Goal: Task Accomplishment & Management: Use online tool/utility

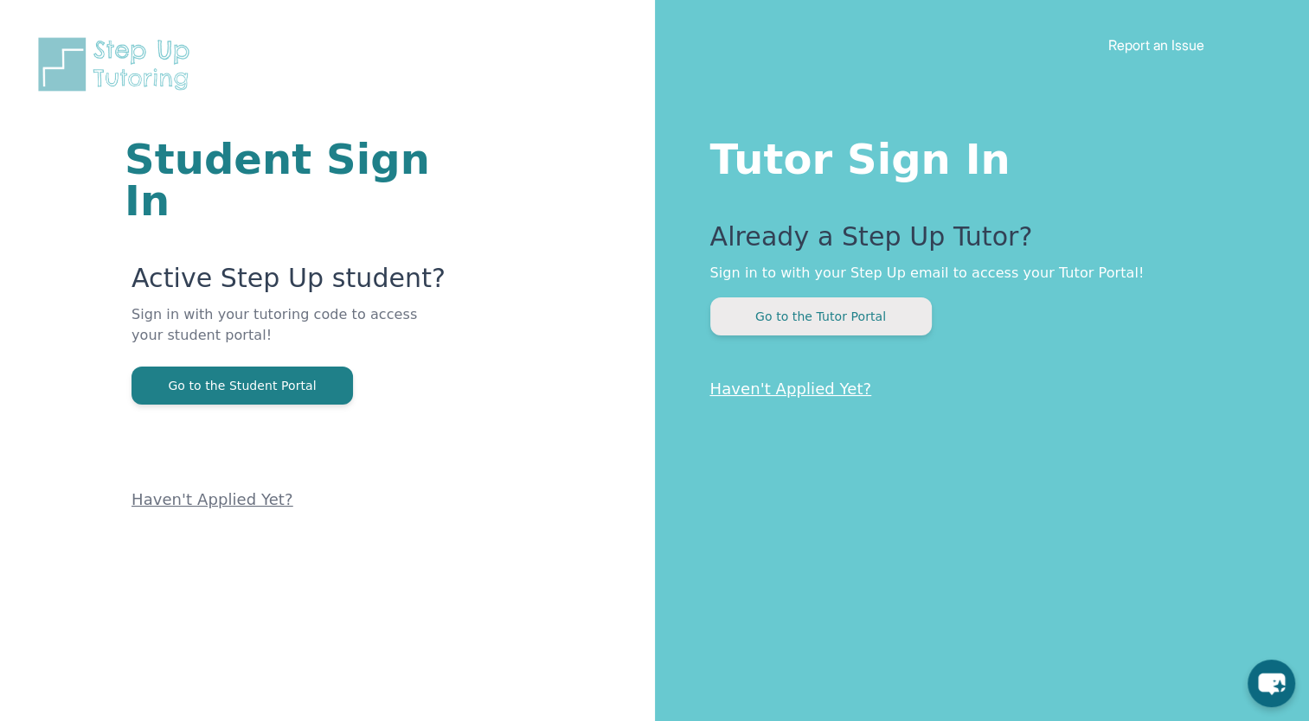
click at [775, 312] on button "Go to the Tutor Portal" at bounding box center [820, 317] width 221 height 38
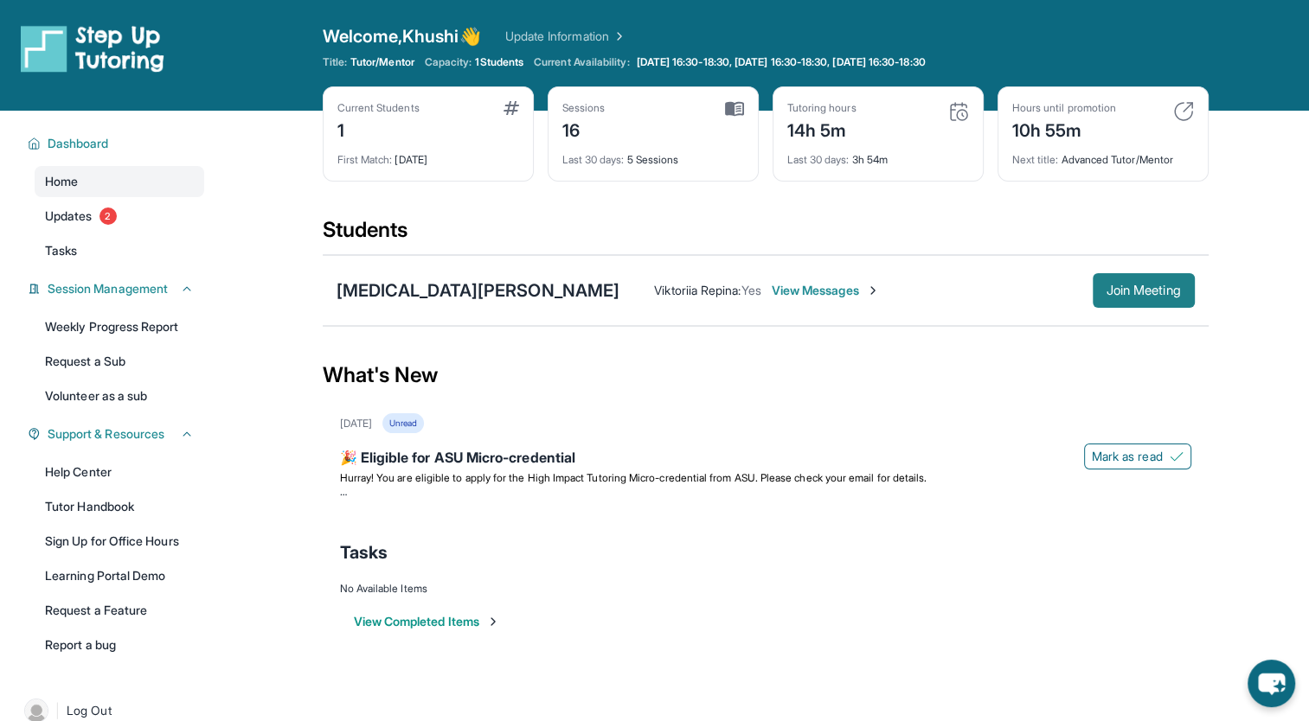
click at [1184, 276] on button "Join Meeting" at bounding box center [1144, 290] width 102 height 35
click at [423, 299] on div "[MEDICAL_DATA][PERSON_NAME]" at bounding box center [479, 291] width 284 height 24
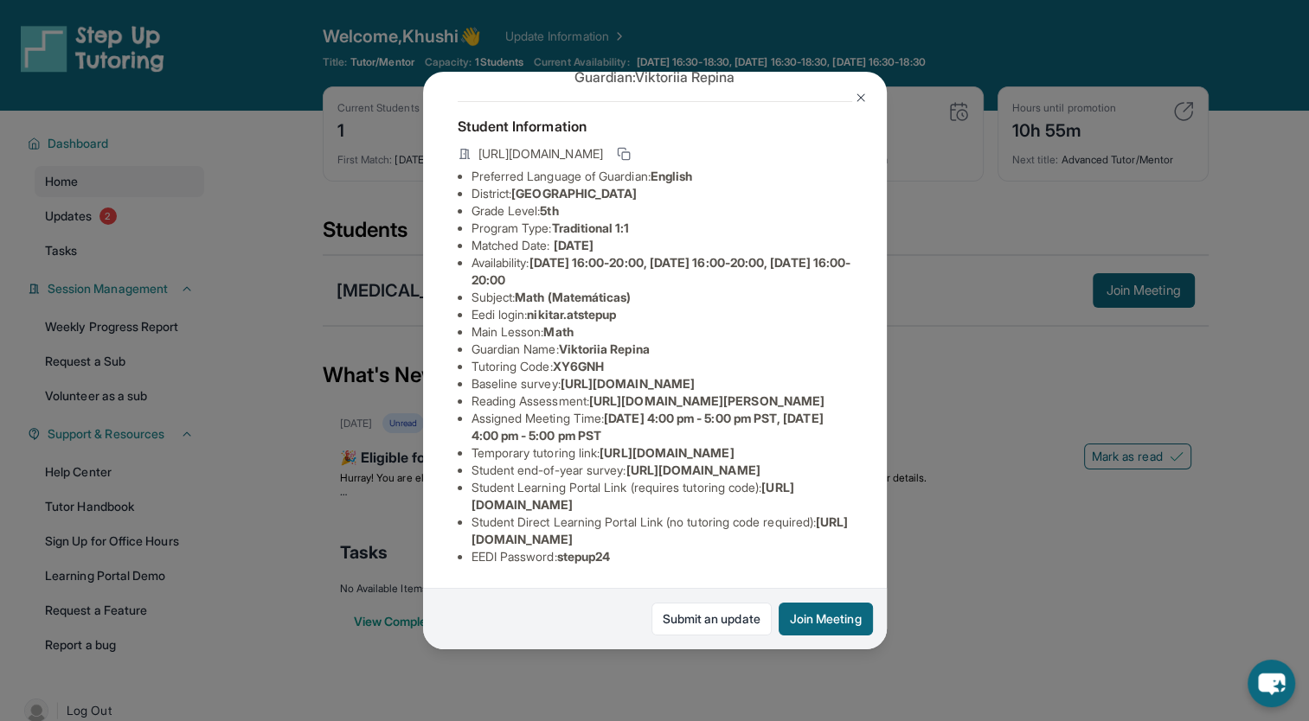
scroll to position [280, 0]
drag, startPoint x: 563, startPoint y: 545, endPoint x: 640, endPoint y: 548, distance: 77.1
click at [640, 548] on li "EEDI Password : stepup24" at bounding box center [661, 556] width 381 height 17
copy span "stepup24"
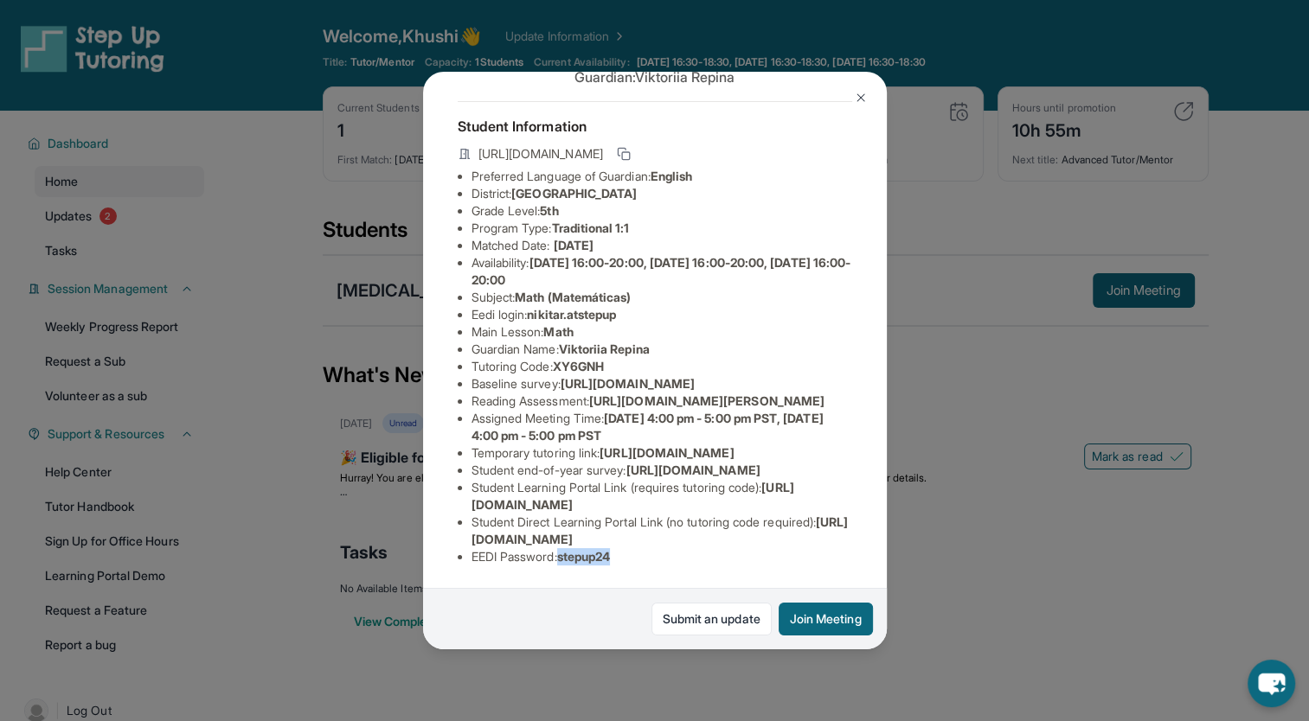
scroll to position [197, 0]
drag, startPoint x: 536, startPoint y: 194, endPoint x: 654, endPoint y: 196, distance: 117.7
click at [654, 306] on li "Eedi login : nikitar.atstepup" at bounding box center [661, 314] width 381 height 17
copy span "nikitar.atstepup"
